Goal: Task Accomplishment & Management: Use online tool/utility

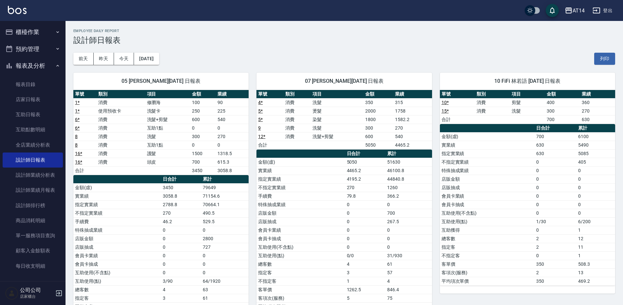
click at [41, 36] on button "櫃檯作業" at bounding box center [33, 32] width 60 height 17
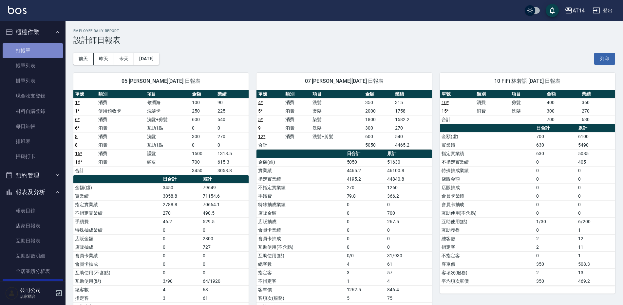
drag, startPoint x: 48, startPoint y: 51, endPoint x: 52, endPoint y: 51, distance: 4.3
click at [48, 51] on link "打帳單" at bounding box center [33, 50] width 60 height 15
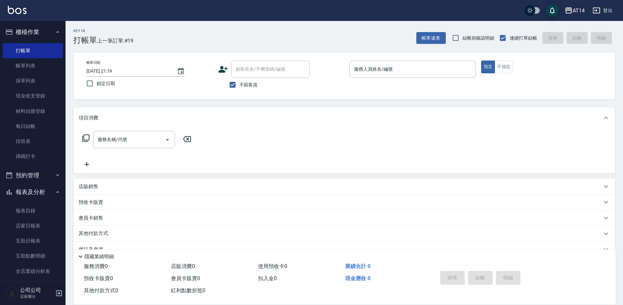
click at [405, 58] on div "帳單日期 [DATE] 21:19 鎖定日期 顧客姓名/手機號碼/編號 顧客姓名/手機號碼/編號 不留客資 服務人員姓名/編號 服務人員姓名/編號 指定 不指定" at bounding box center [344, 76] width 542 height 47
click at [405, 63] on div "服務人員姓名/編號" at bounding box center [412, 69] width 126 height 17
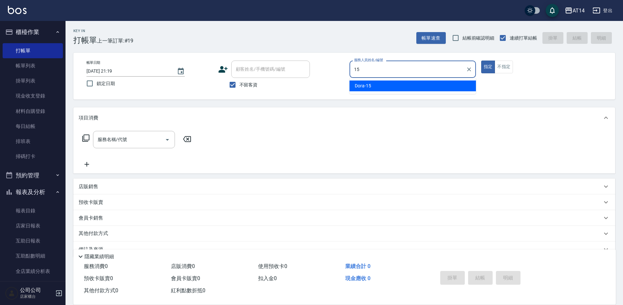
type input "1"
type input "Vicky-11"
type button "true"
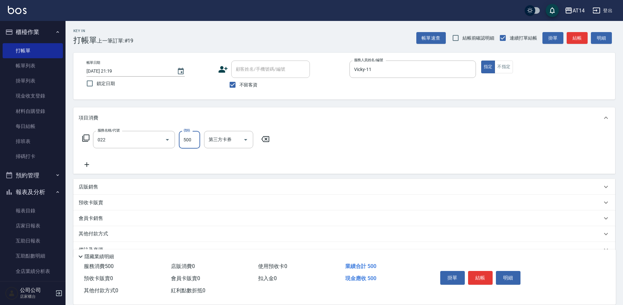
type input "洗髮+剪髮(022)"
type input "600"
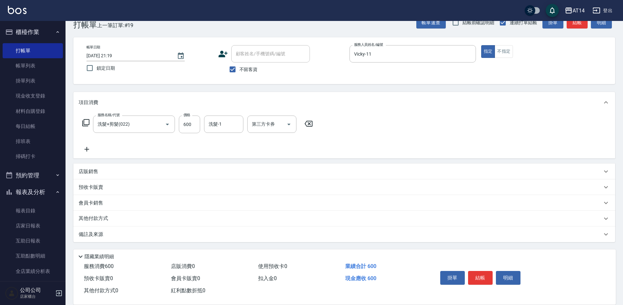
click at [232, 230] on div "備註及來源" at bounding box center [344, 235] width 542 height 16
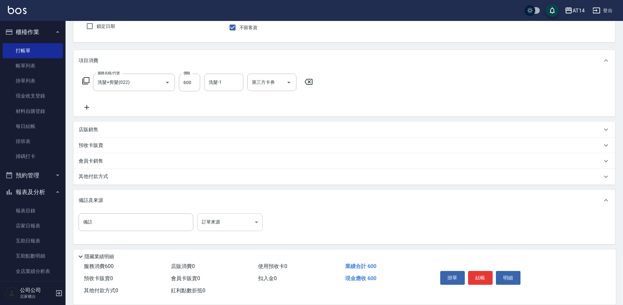
scroll to position [59, 0]
click at [249, 216] on body "AT14 登出 櫃檯作業 打帳單 帳單列表 掛單列表 現金收支登錄 材料自購登錄 每日結帳 排班表 掃碼打卡 預約管理 預約管理 單日預約紀錄 單週預約紀錄 …" at bounding box center [311, 123] width 623 height 365
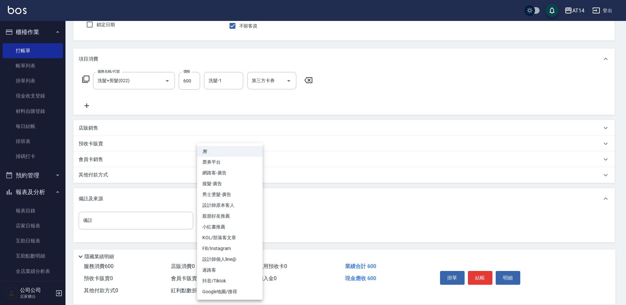
click at [252, 205] on li "設計師原本客人" at bounding box center [230, 205] width 66 height 11
type input "設計師原本客人"
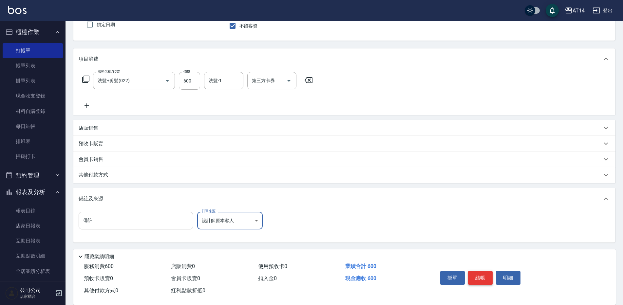
click at [474, 273] on button "結帳" at bounding box center [480, 278] width 25 height 14
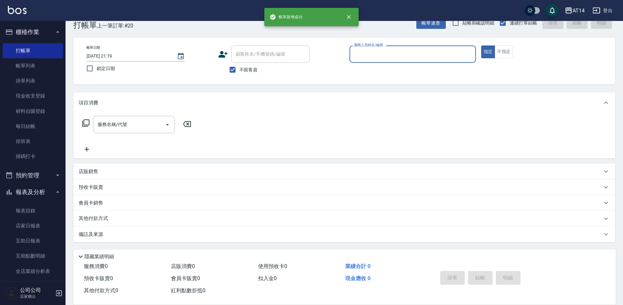
scroll to position [15, 0]
